Goal: Find specific page/section: Find specific page/section

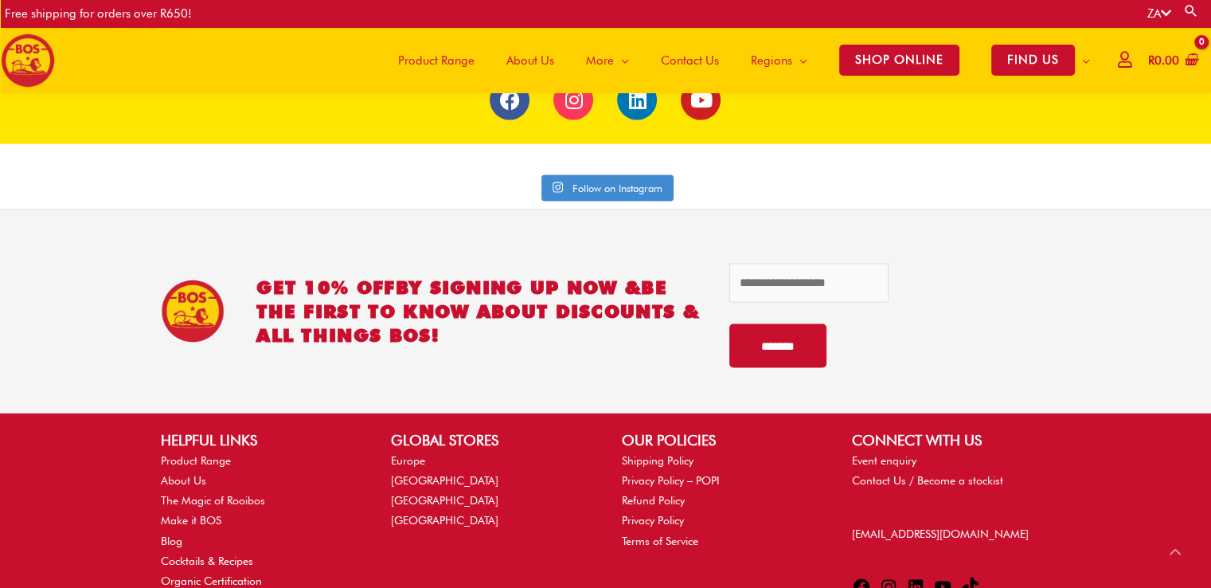
scroll to position [3258, 0]
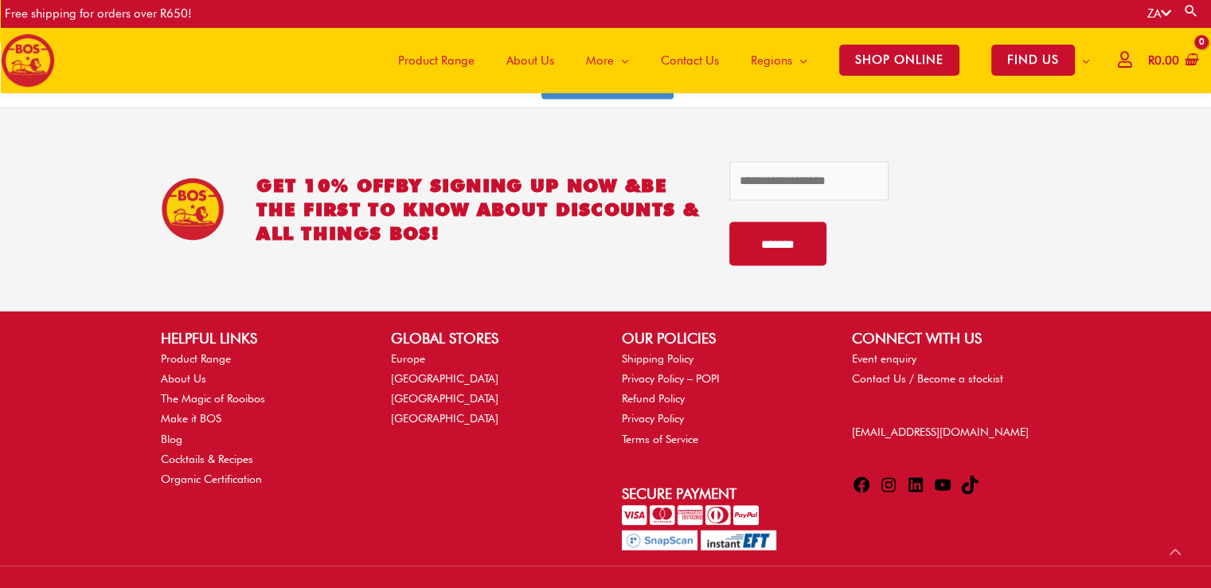
click at [697, 53] on span "Contact Us" at bounding box center [690, 61] width 58 height 48
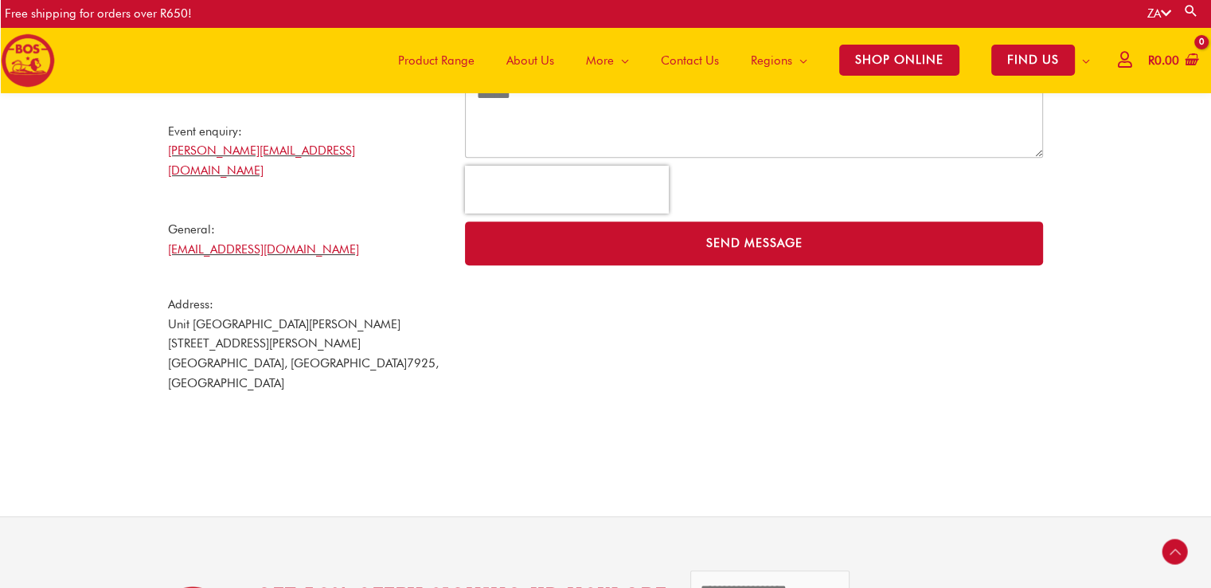
scroll to position [639, 0]
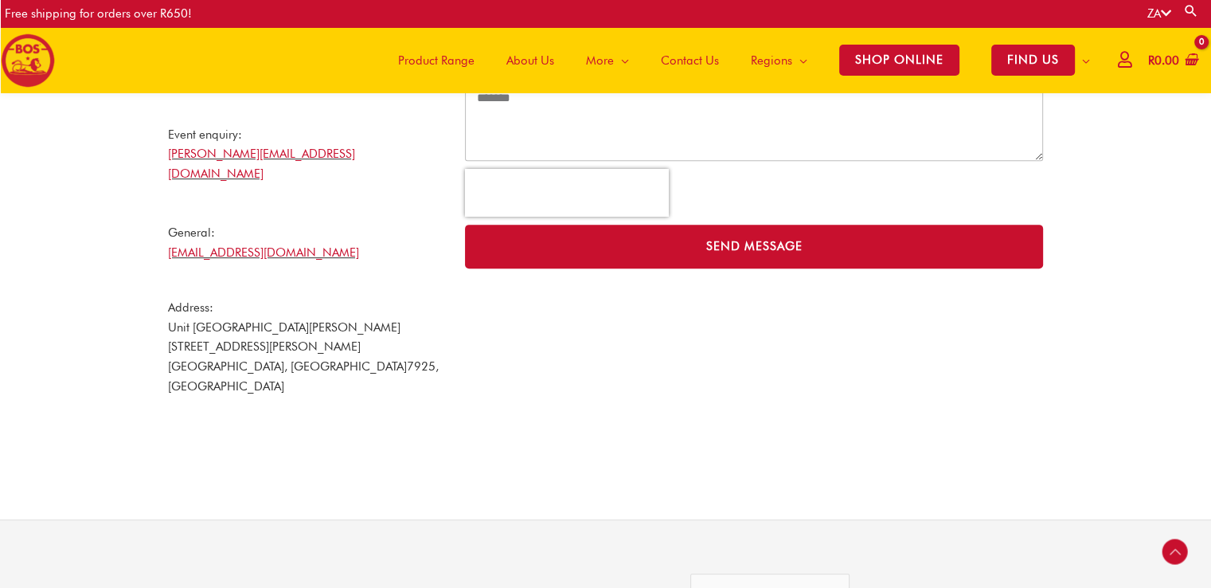
click at [421, 49] on span "Product Range" at bounding box center [436, 61] width 76 height 48
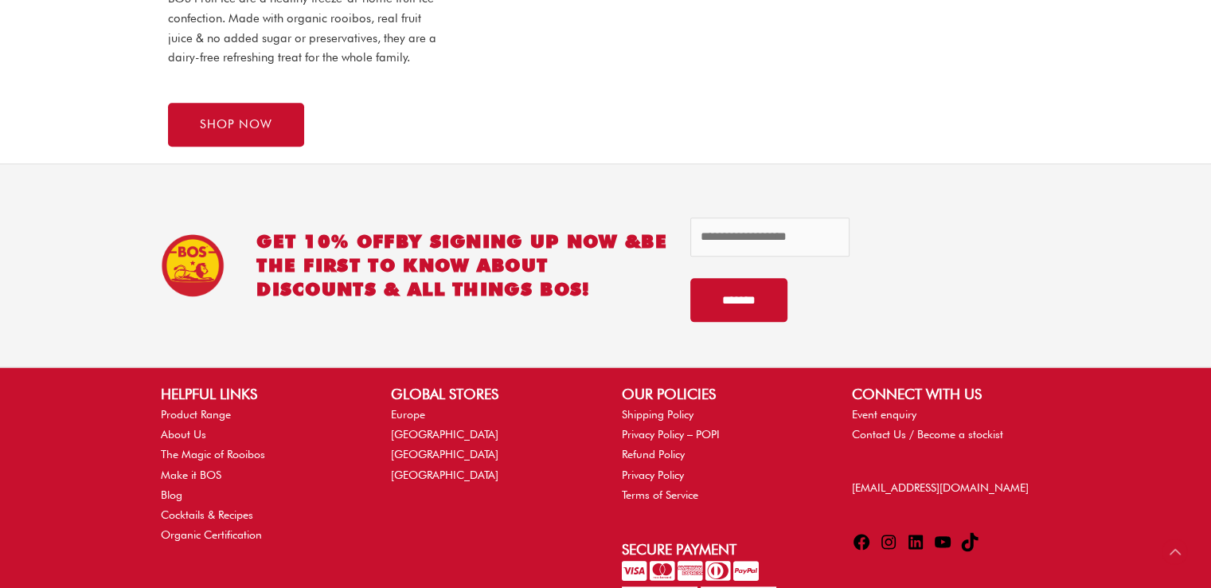
scroll to position [1752, 0]
